Goal: Information Seeking & Learning: Learn about a topic

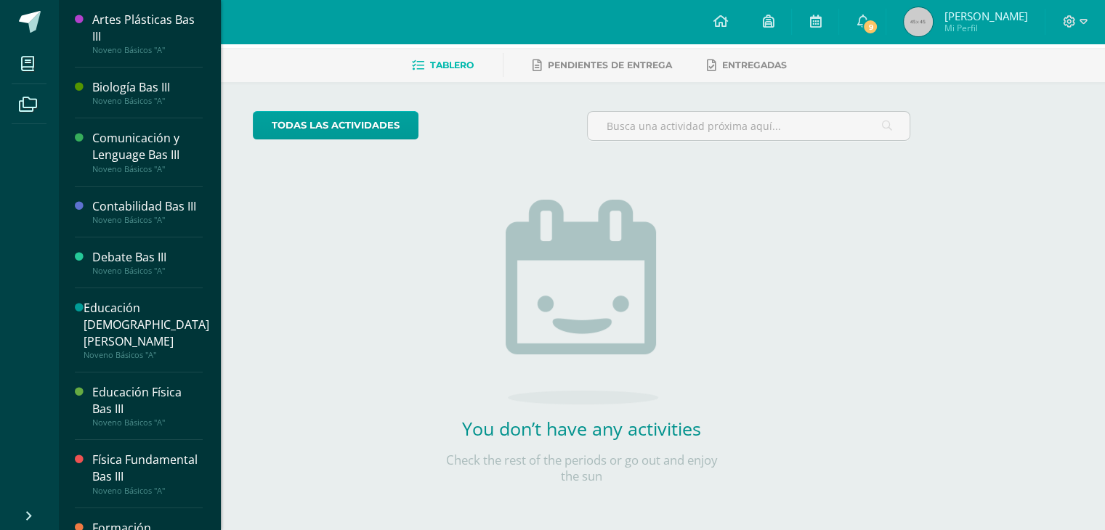
click at [149, 19] on div "Artes Plásticas Bas III" at bounding box center [147, 28] width 110 height 33
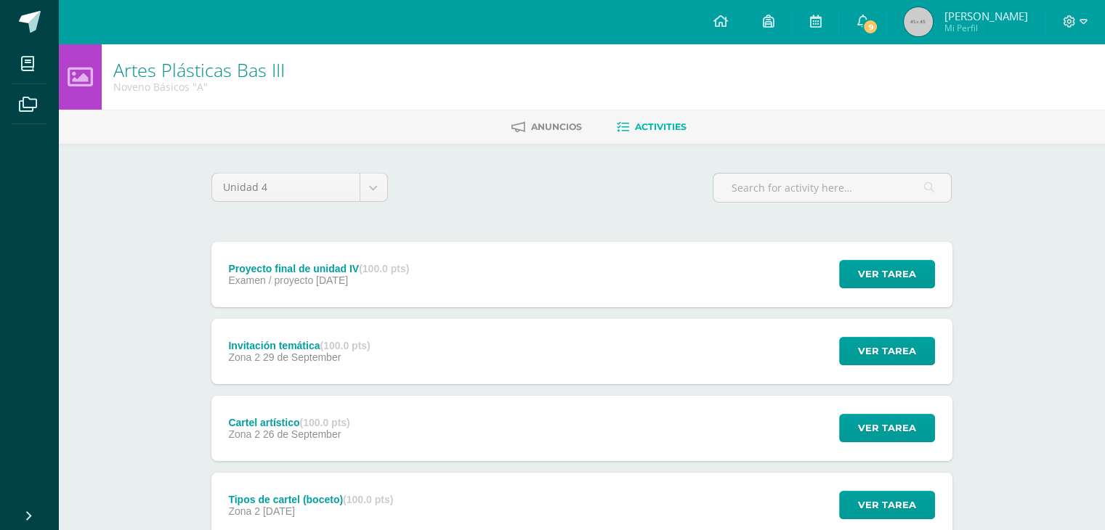
click at [348, 277] on span "06 de October" at bounding box center [332, 281] width 32 height 12
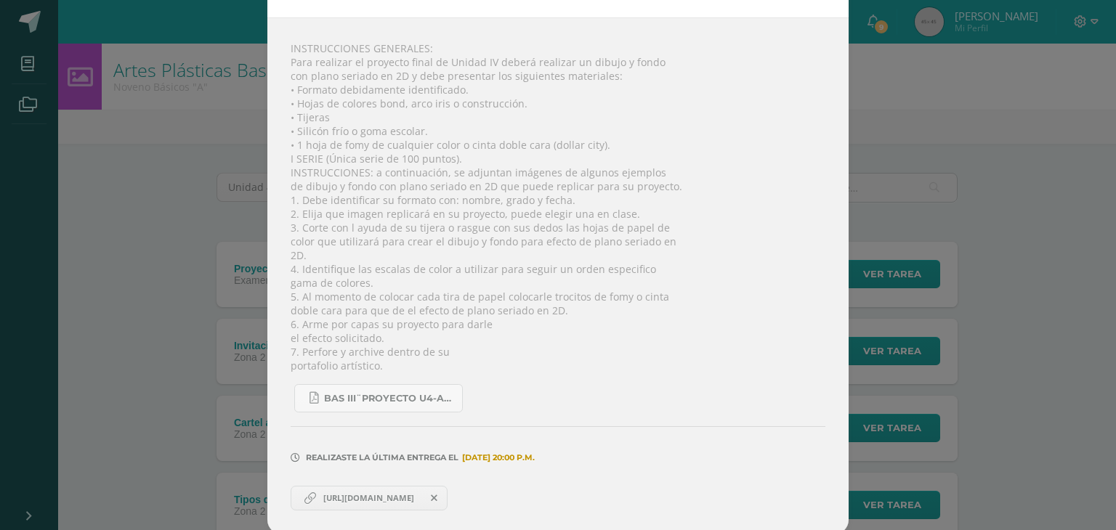
scroll to position [160, 0]
click at [338, 498] on span "https://docs.google.com/document/d/1YrTiqZZYY70P1WjZn9y_6jQqI07H7SjG7u5TGrP8WQE…" at bounding box center [368, 494] width 105 height 12
